Goal: Task Accomplishment & Management: Manage account settings

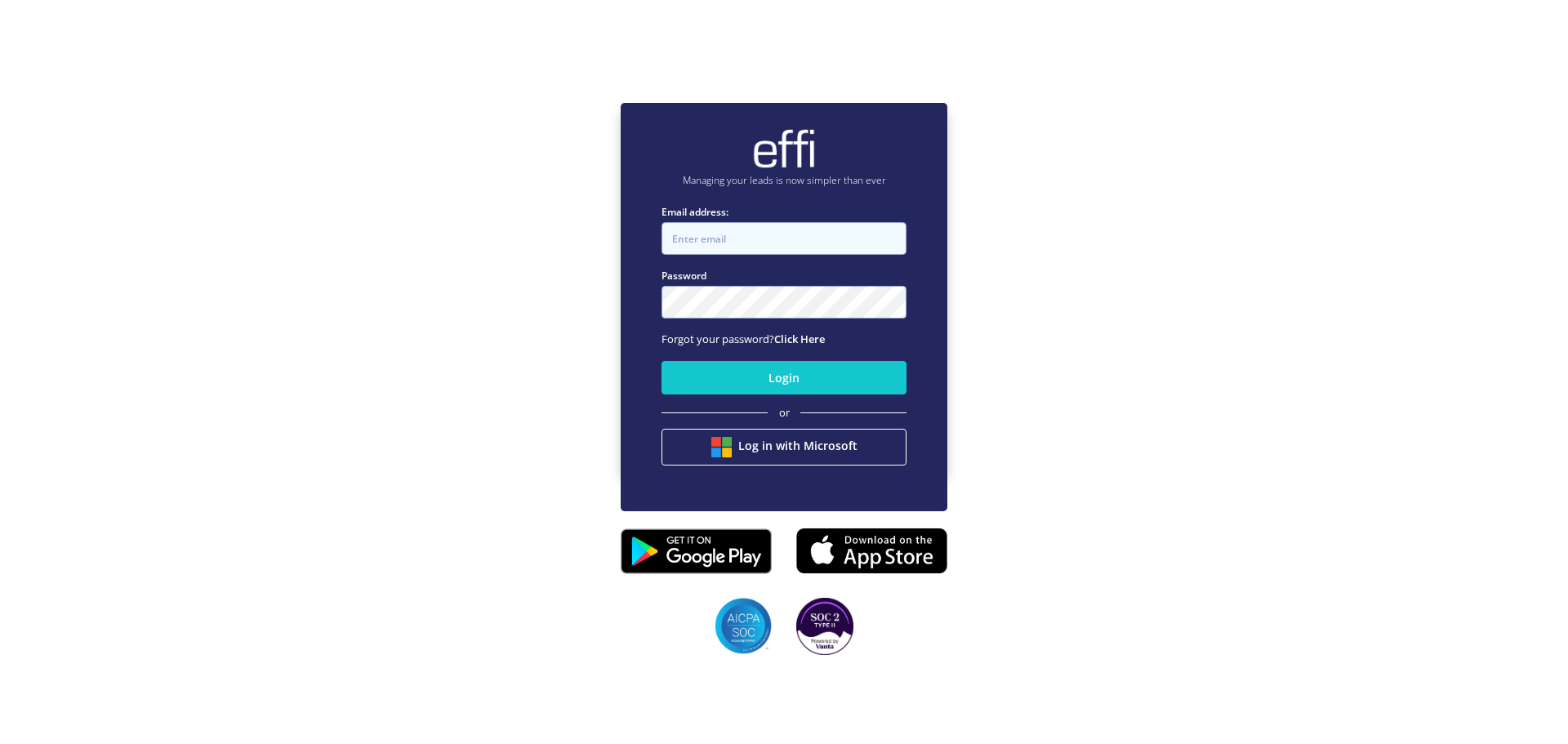
click at [687, 233] on input "Email address:" at bounding box center [784, 238] width 245 height 33
type input "[EMAIL_ADDRESS][DOMAIN_NAME]"
click at [782, 379] on button "Login" at bounding box center [784, 378] width 245 height 34
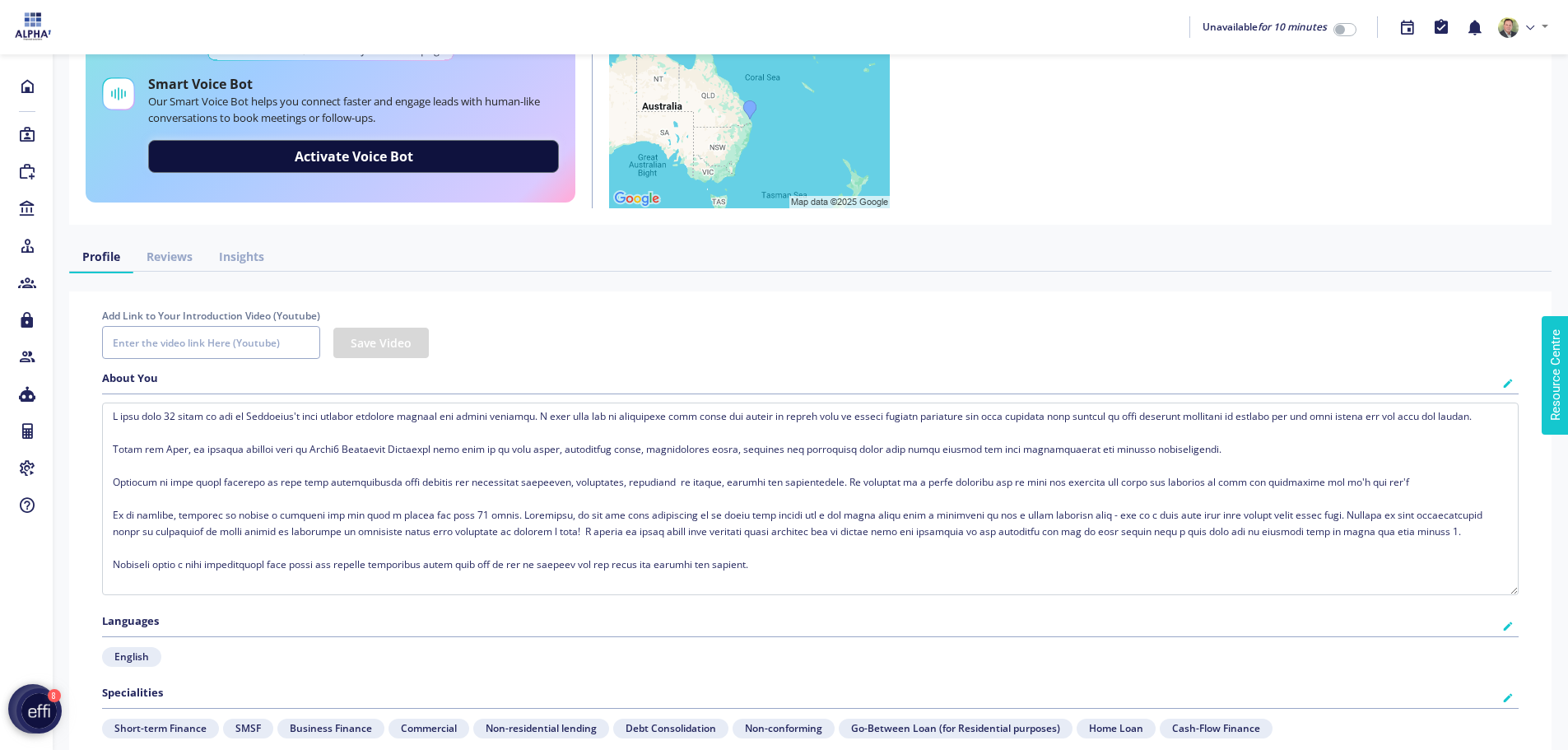
scroll to position [50, 0]
